Goal: Task Accomplishment & Management: Use online tool/utility

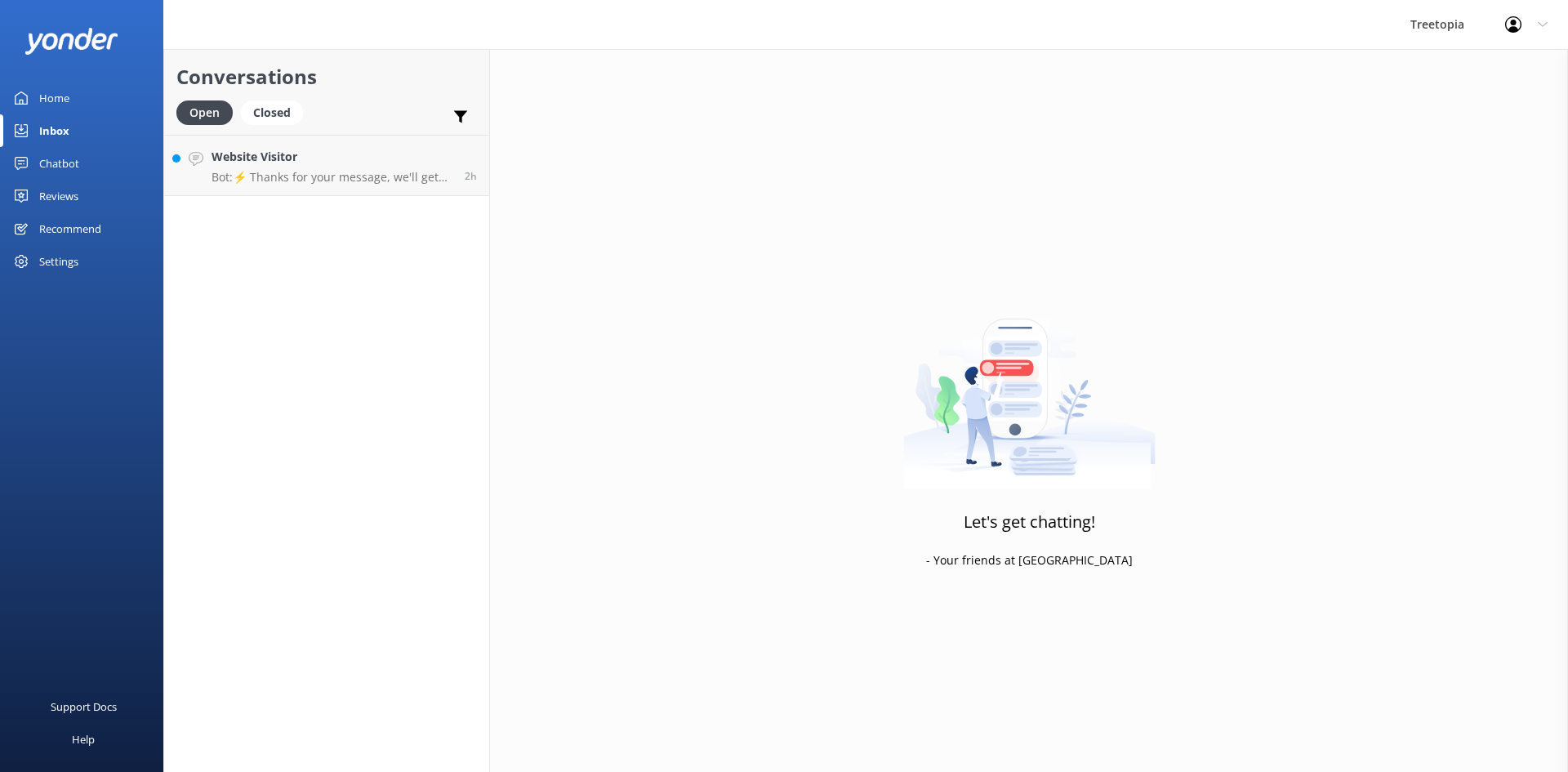
click at [76, 153] on div "Chatbot" at bounding box center [59, 163] width 40 height 33
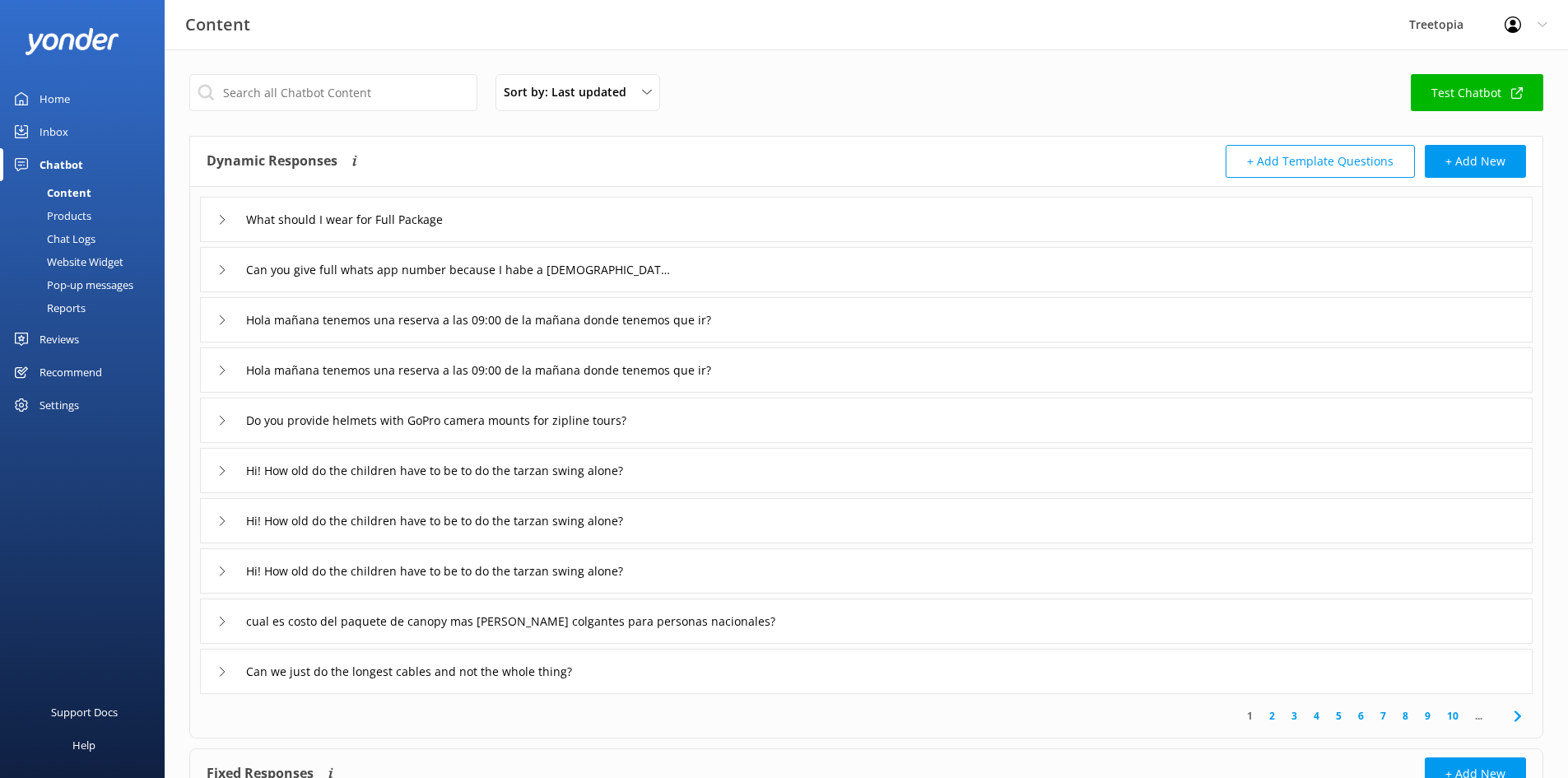
click at [64, 236] on div "Chat Logs" at bounding box center [53, 238] width 85 height 23
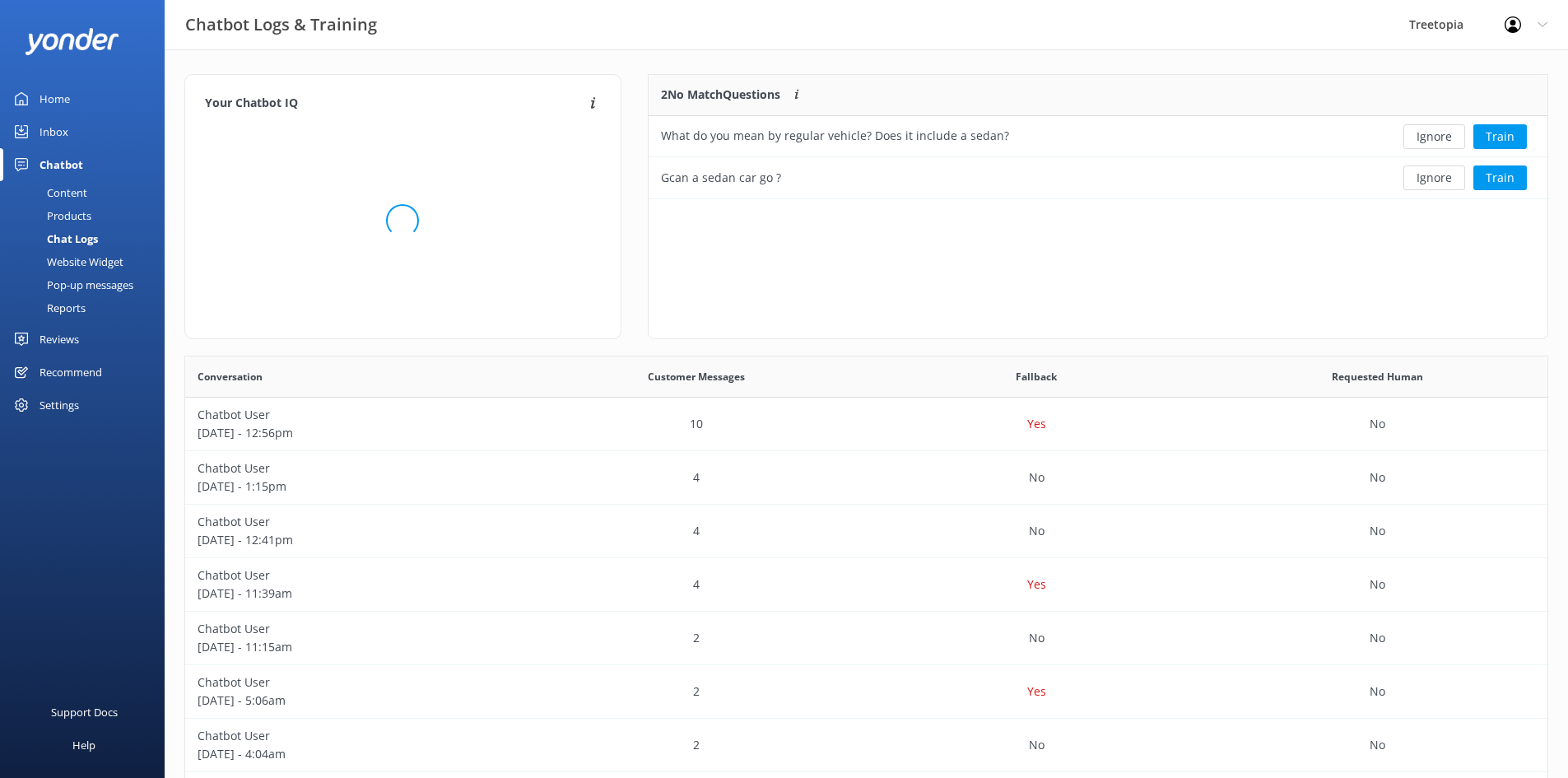
scroll to position [112, 886]
click at [1418, 144] on button "Ignore" at bounding box center [1434, 136] width 62 height 24
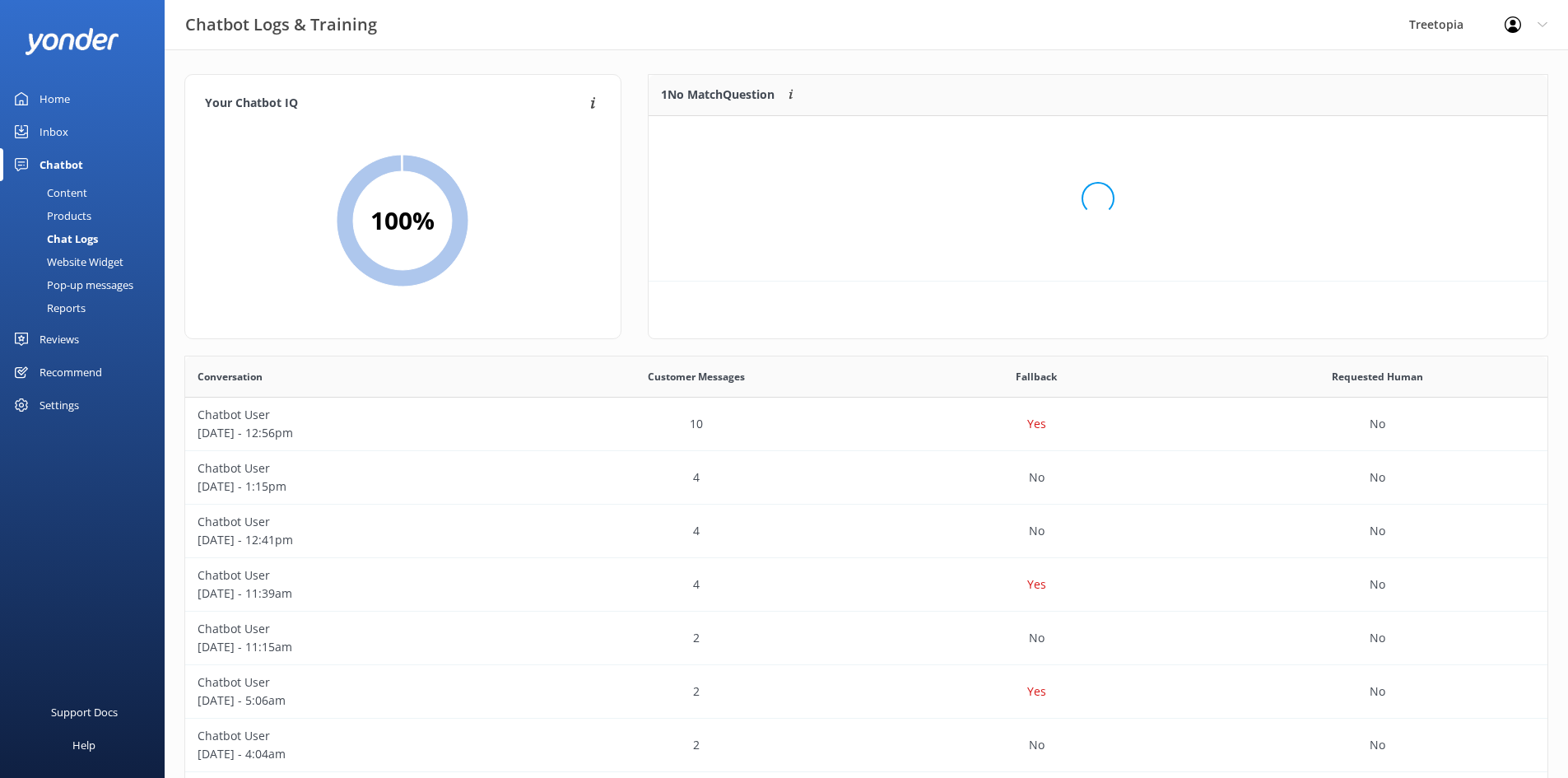
scroll to position [70, 886]
click at [1418, 144] on button "Ignore" at bounding box center [1434, 136] width 62 height 24
click at [898, 269] on div "Loading.." at bounding box center [1098, 198] width 866 height 778
